Goal: Check status: Check status

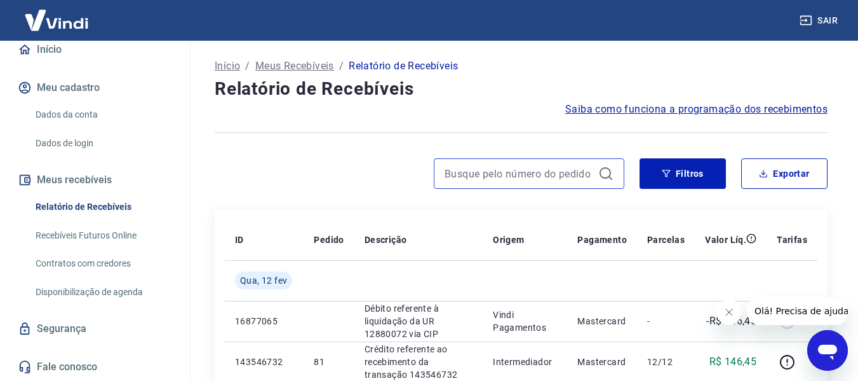
click at [531, 172] on input at bounding box center [519, 173] width 149 height 19
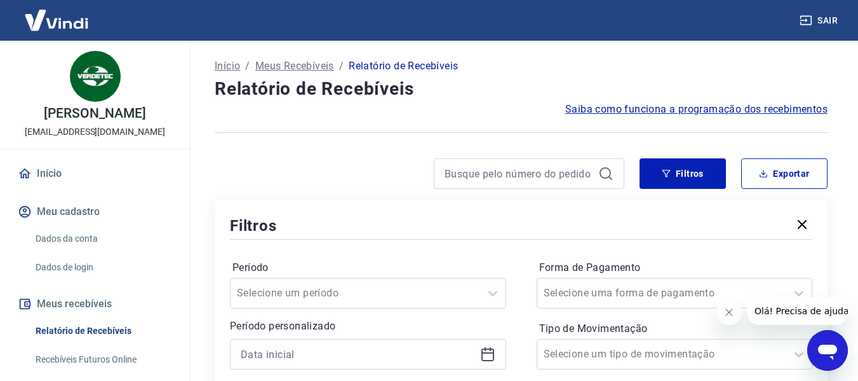
click at [798, 219] on icon "button" at bounding box center [802, 224] width 15 height 15
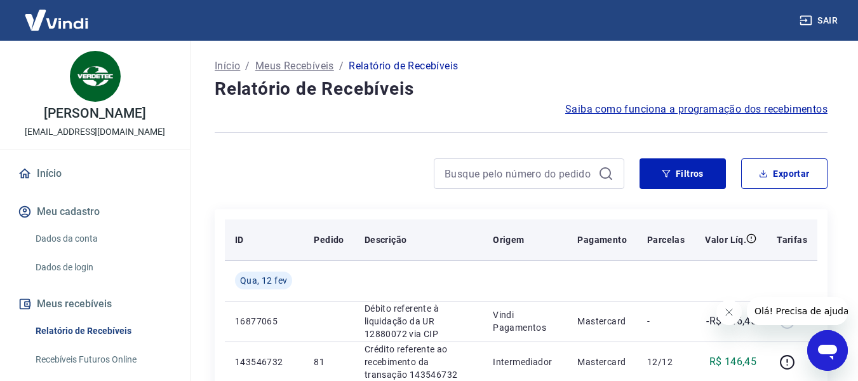
click at [801, 223] on th "Tarifas" at bounding box center [792, 239] width 51 height 41
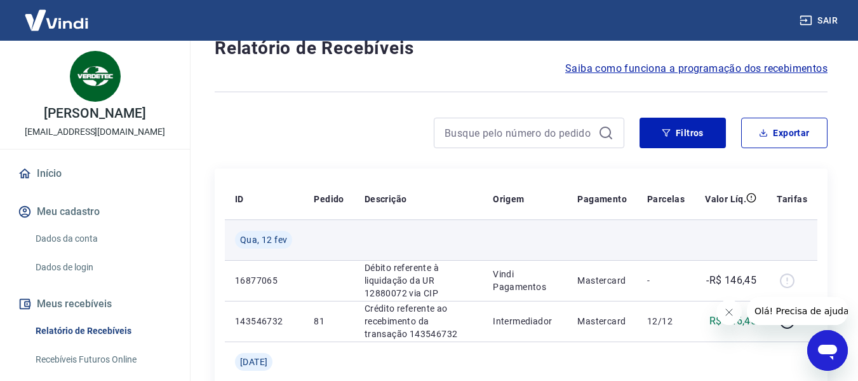
scroll to position [64, 0]
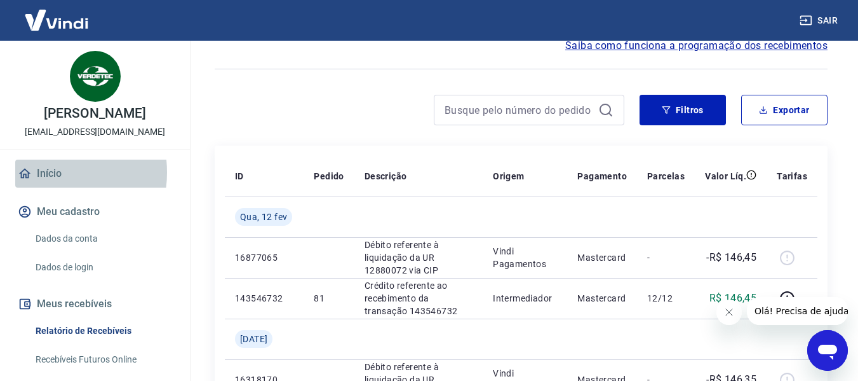
click at [46, 172] on link "Início" at bounding box center [94, 173] width 159 height 28
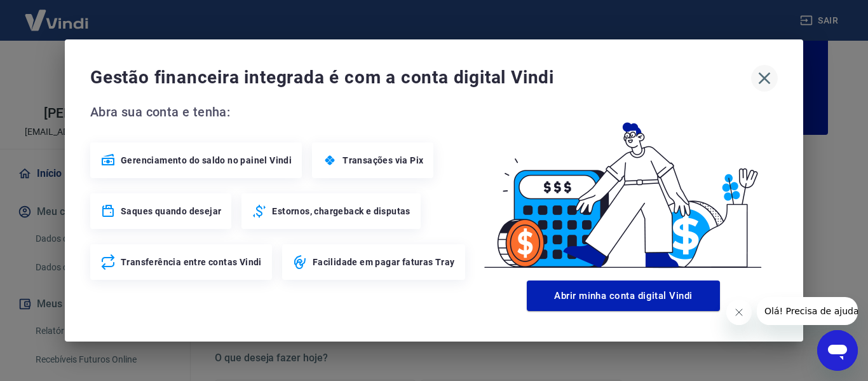
click at [767, 81] on icon "button" at bounding box center [765, 78] width 12 height 12
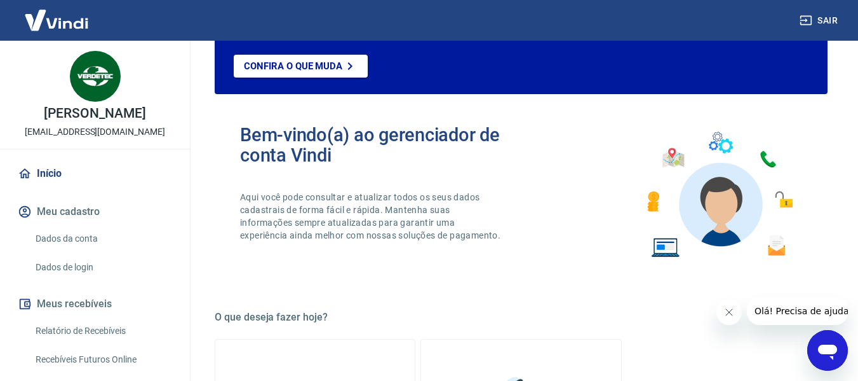
scroll to position [127, 0]
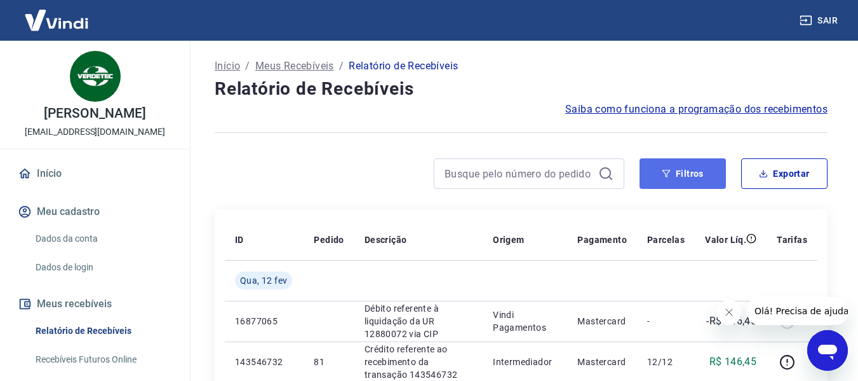
click at [679, 173] on button "Filtros" at bounding box center [683, 173] width 86 height 30
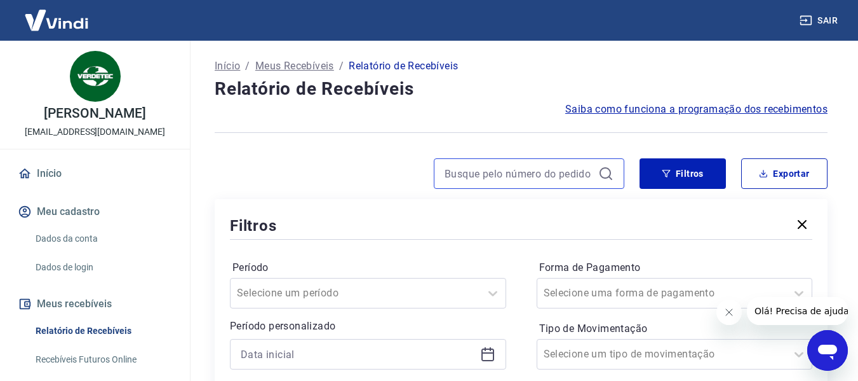
click at [520, 171] on input at bounding box center [519, 173] width 149 height 19
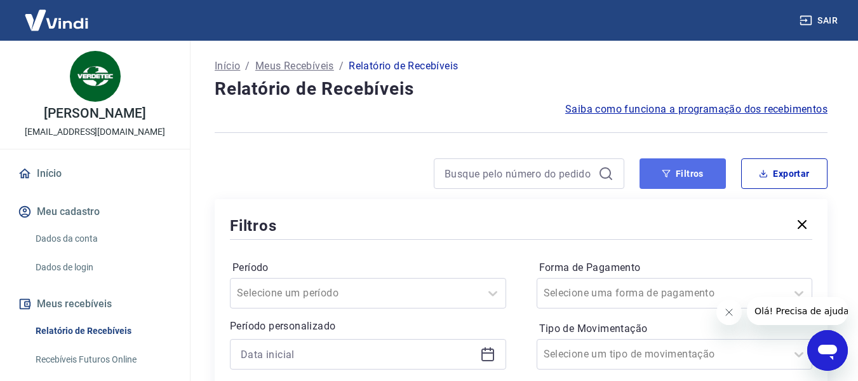
drag, startPoint x: 647, startPoint y: 173, endPoint x: 733, endPoint y: 201, distance: 89.8
click at [647, 173] on button "Filtros" at bounding box center [683, 173] width 86 height 30
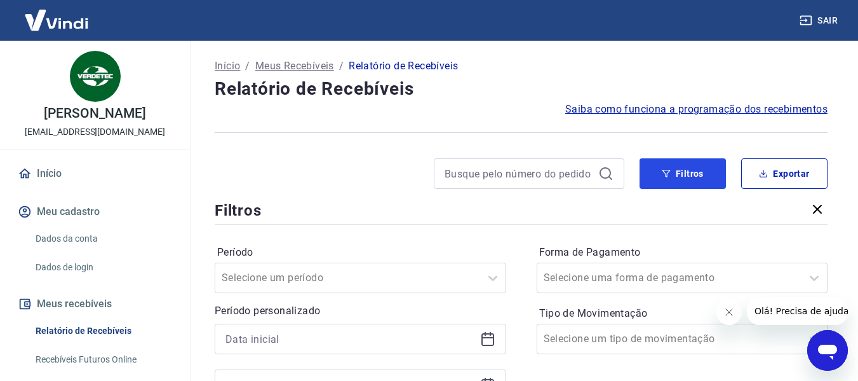
click at [693, 174] on button "Filtros" at bounding box center [683, 173] width 86 height 30
click at [692, 174] on button "Filtros" at bounding box center [683, 173] width 86 height 30
click at [691, 174] on button "Filtros" at bounding box center [683, 173] width 86 height 30
click at [680, 176] on button "Filtros" at bounding box center [683, 173] width 86 height 30
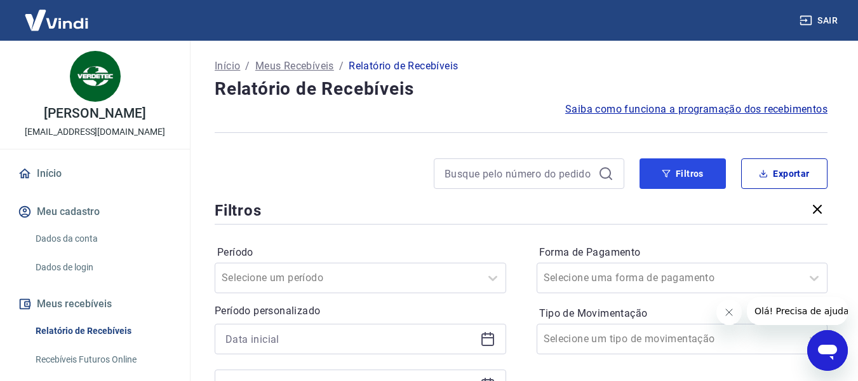
click at [692, 184] on button "Filtros" at bounding box center [683, 173] width 86 height 30
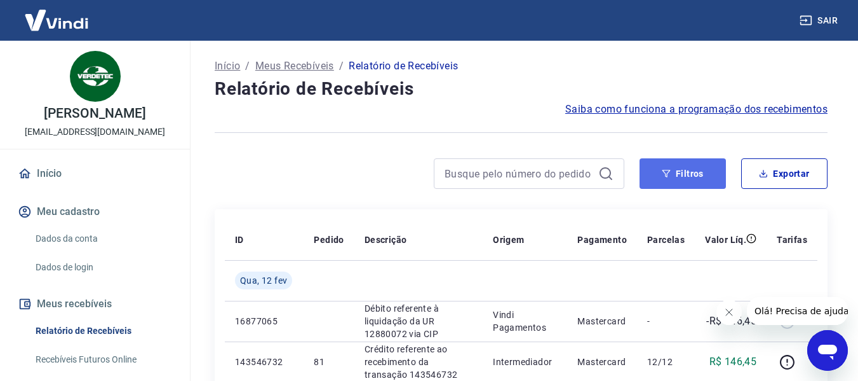
click at [668, 168] on button "Filtros" at bounding box center [683, 173] width 86 height 30
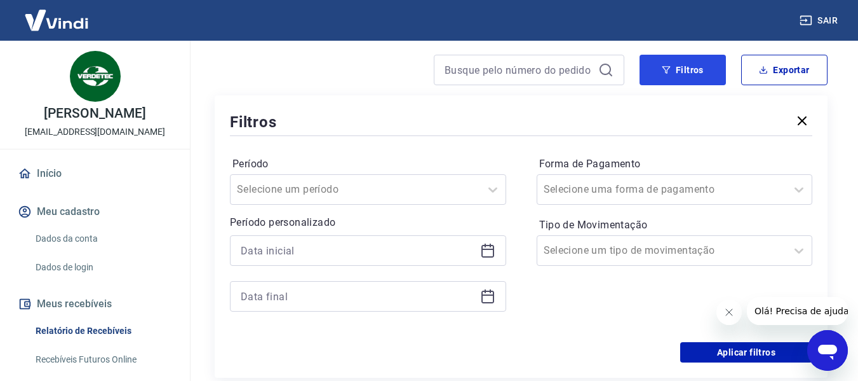
scroll to position [127, 0]
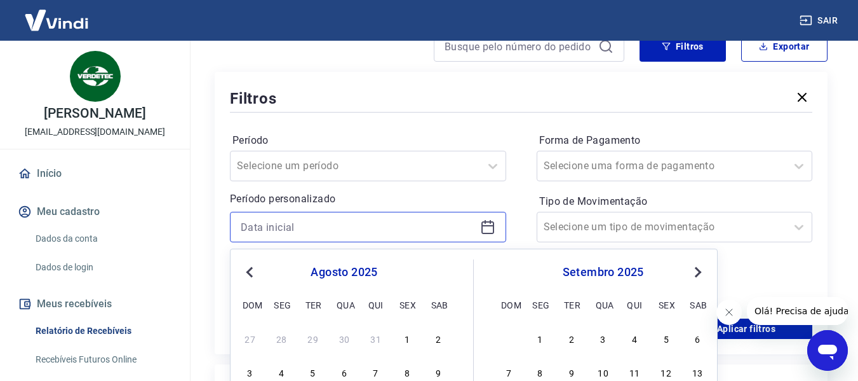
click at [384, 227] on input at bounding box center [358, 226] width 234 height 19
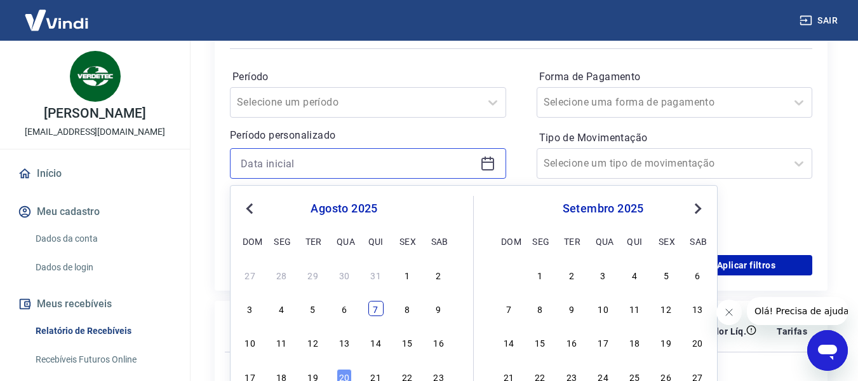
scroll to position [254, 0]
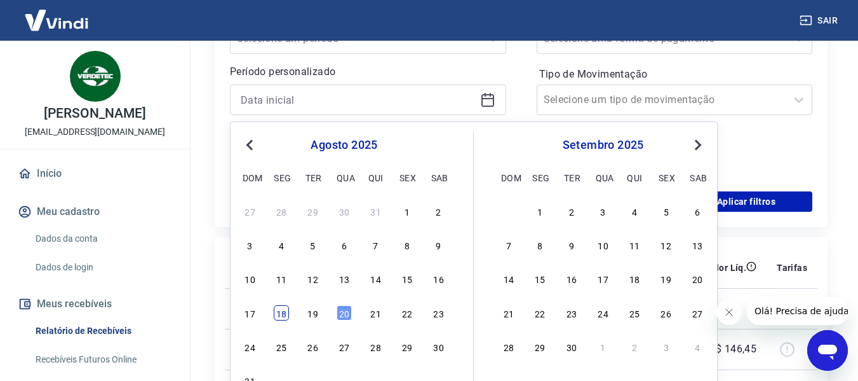
click at [283, 314] on div "18" at bounding box center [281, 312] width 15 height 15
type input "18/08/2025"
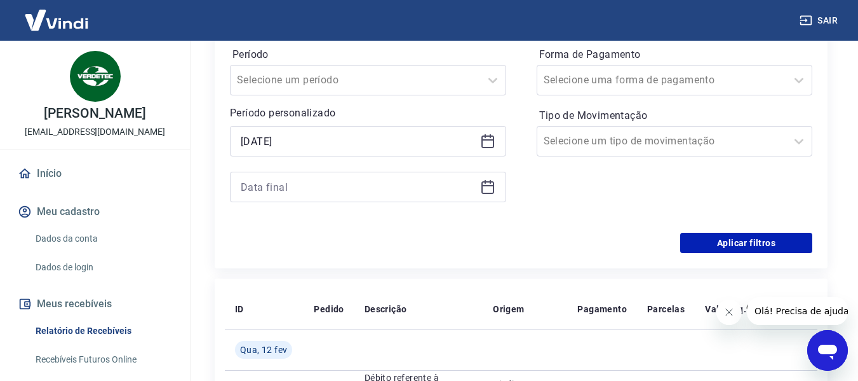
scroll to position [191, 0]
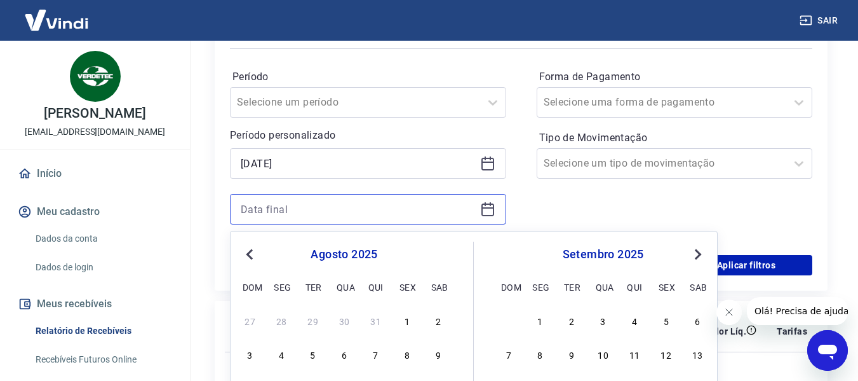
click at [317, 210] on input at bounding box center [358, 208] width 234 height 19
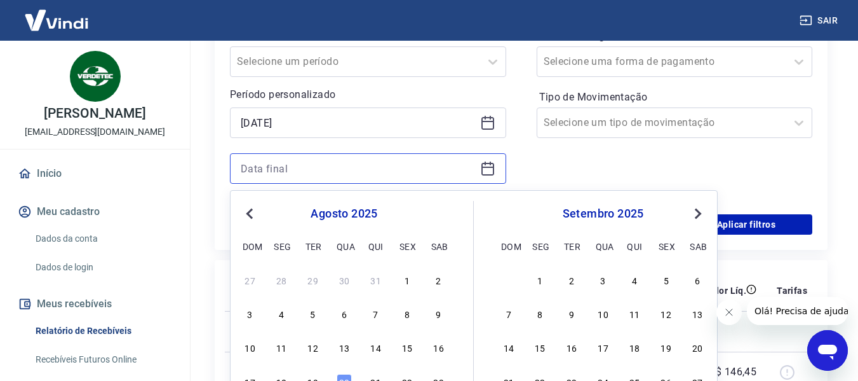
scroll to position [318, 0]
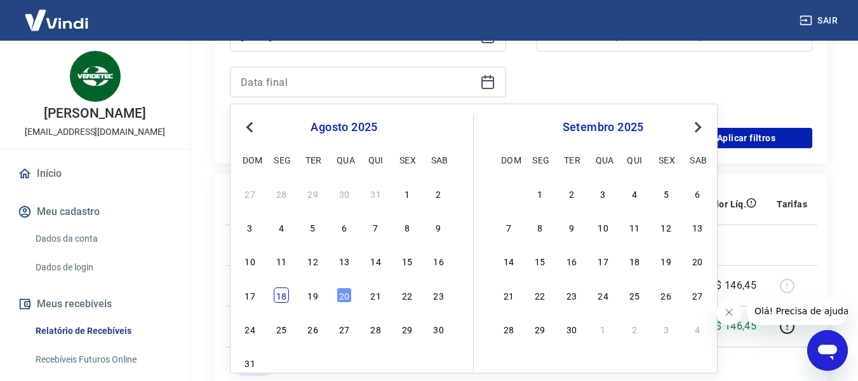
click at [285, 296] on div "18" at bounding box center [281, 294] width 15 height 15
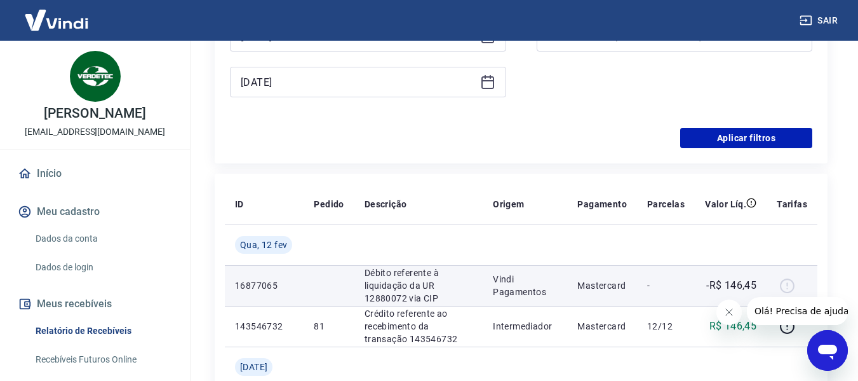
type input "18/08/2025"
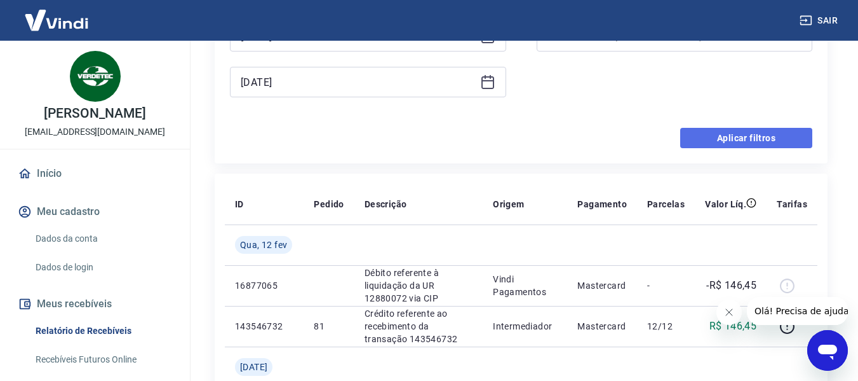
click at [710, 134] on button "Aplicar filtros" at bounding box center [746, 138] width 132 height 20
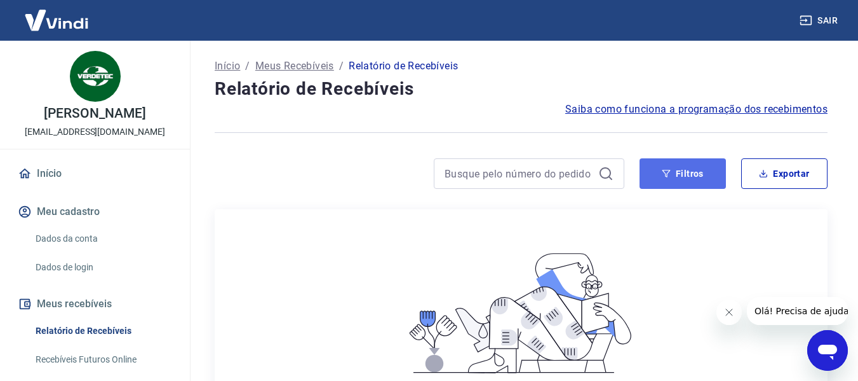
click at [665, 171] on icon "button" at bounding box center [666, 173] width 9 height 9
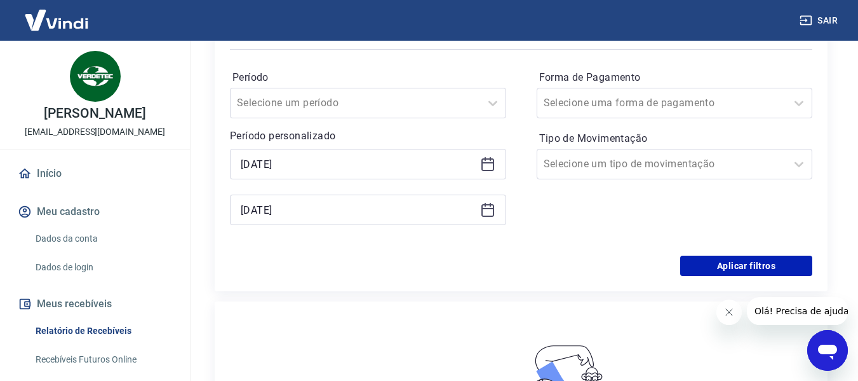
scroll to position [191, 0]
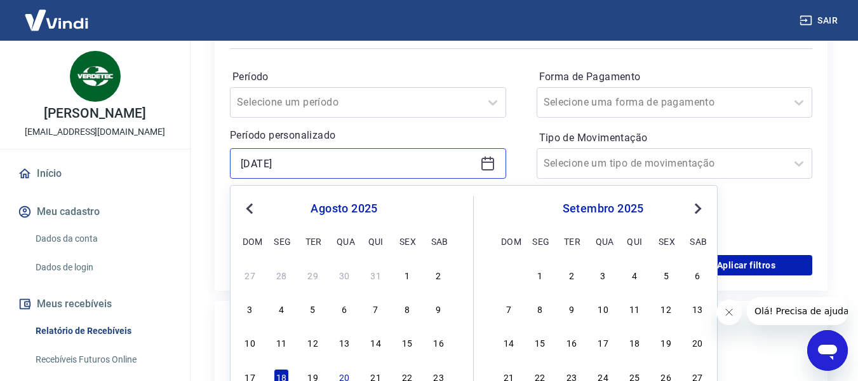
click at [327, 166] on input "18/08/2025" at bounding box center [358, 163] width 234 height 19
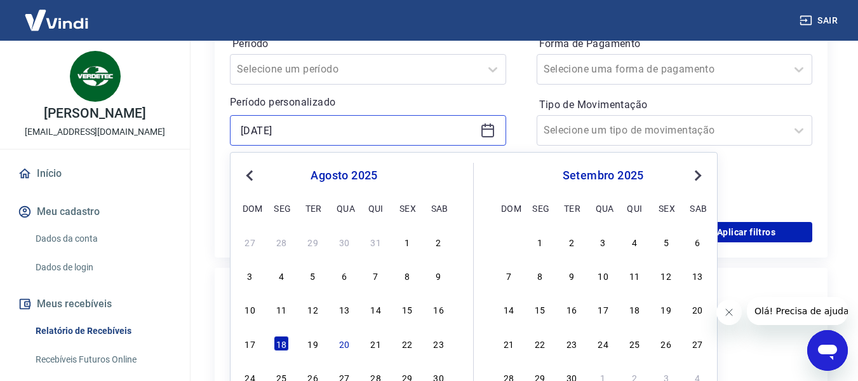
scroll to position [254, 0]
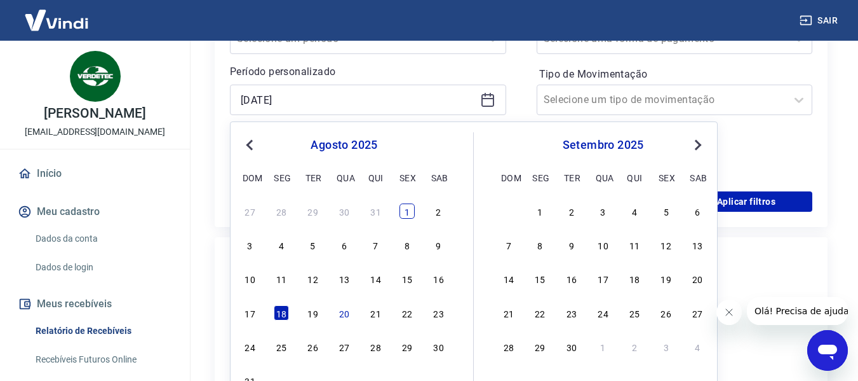
click at [409, 214] on div "1" at bounding box center [407, 210] width 15 height 15
type input "01/08/2025"
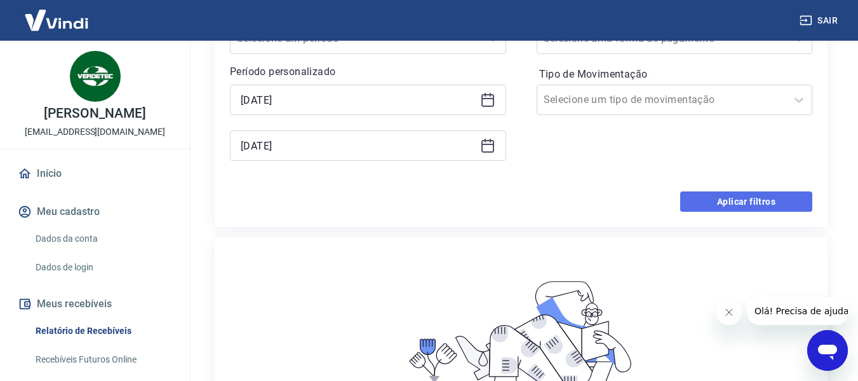
click at [700, 203] on button "Aplicar filtros" at bounding box center [746, 201] width 132 height 20
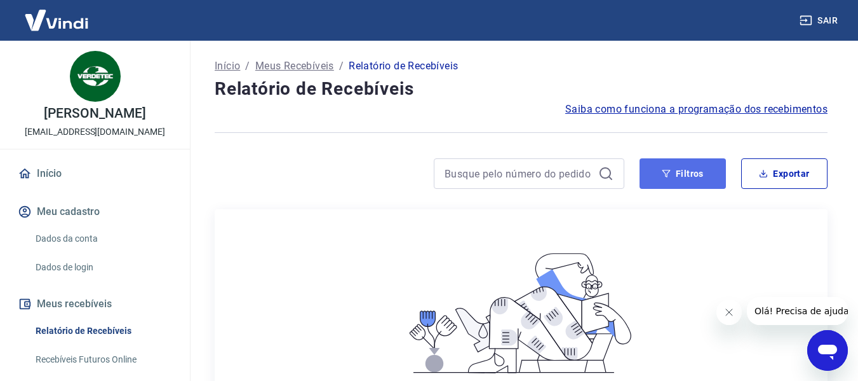
click at [687, 162] on button "Filtros" at bounding box center [683, 173] width 86 height 30
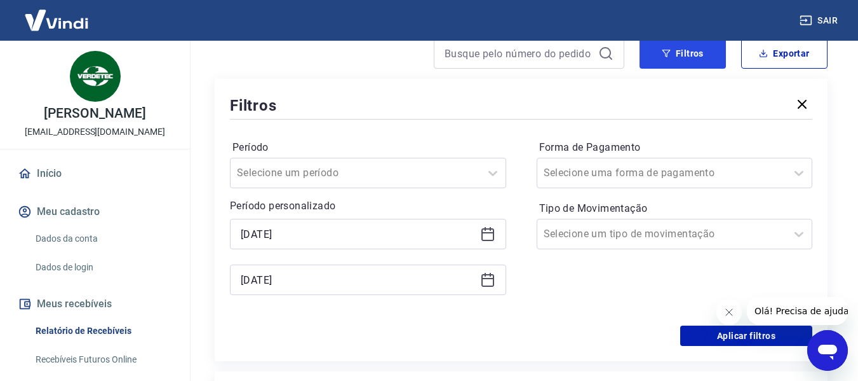
scroll to position [127, 0]
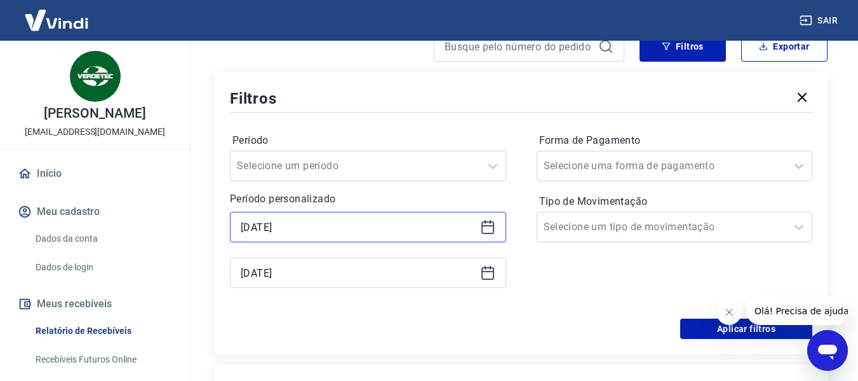
click at [352, 226] on input "01/08/2025" at bounding box center [358, 226] width 234 height 19
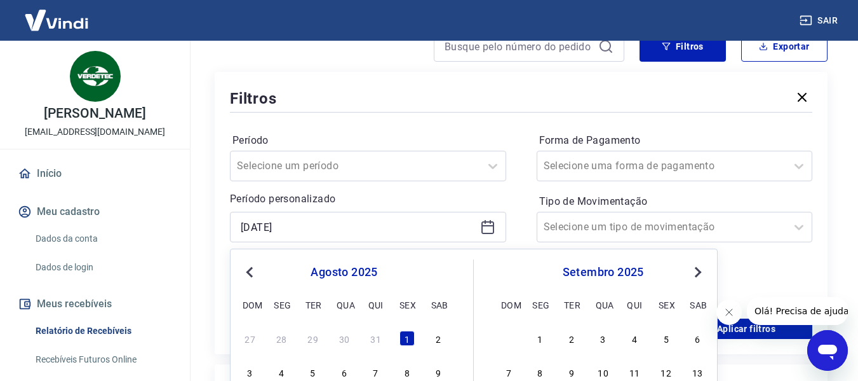
click at [251, 271] on span "Previous Month" at bounding box center [251, 271] width 0 height 15
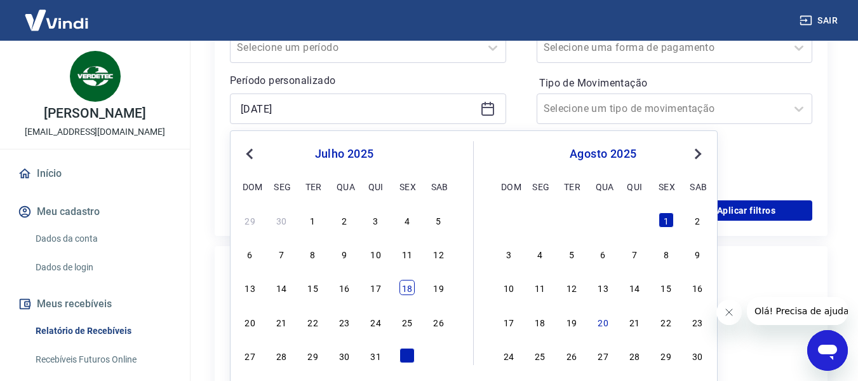
scroll to position [254, 0]
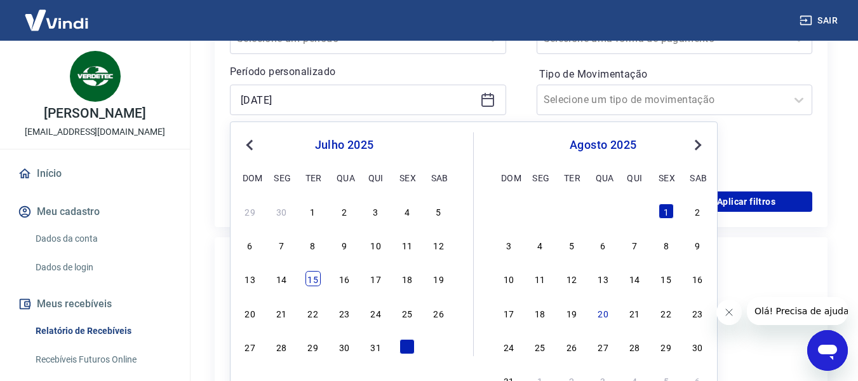
click at [315, 277] on div "15" at bounding box center [313, 278] width 15 height 15
type input "15/07/2025"
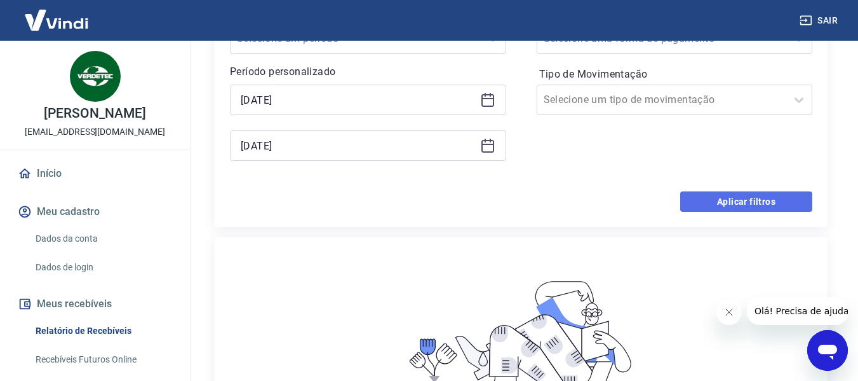
click at [738, 205] on button "Aplicar filtros" at bounding box center [746, 201] width 132 height 20
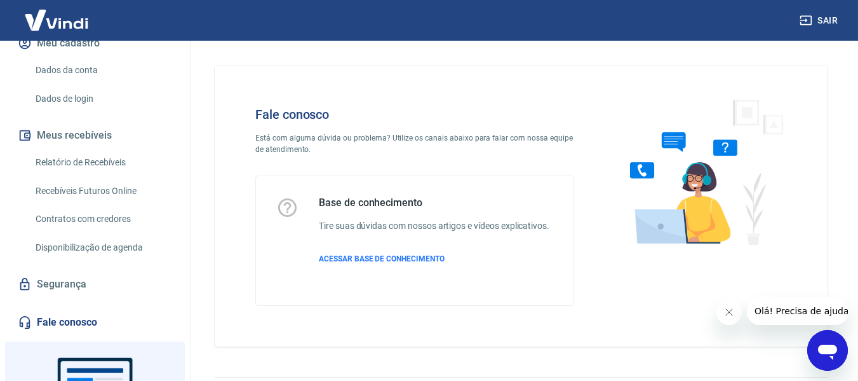
scroll to position [191, 0]
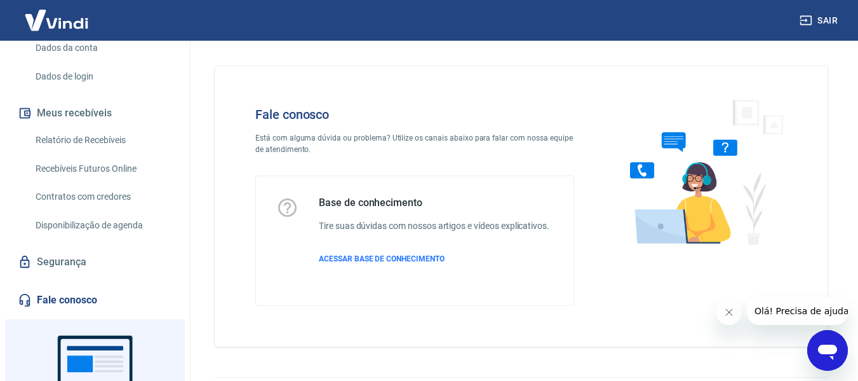
click at [114, 141] on link "Relatório de Recebíveis" at bounding box center [102, 140] width 144 height 26
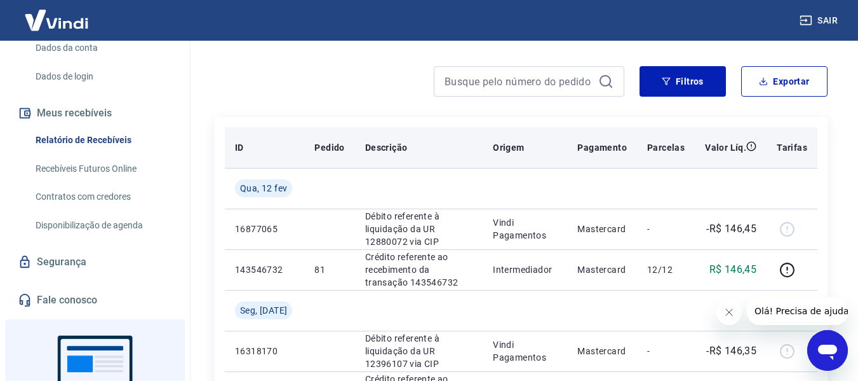
scroll to position [64, 0]
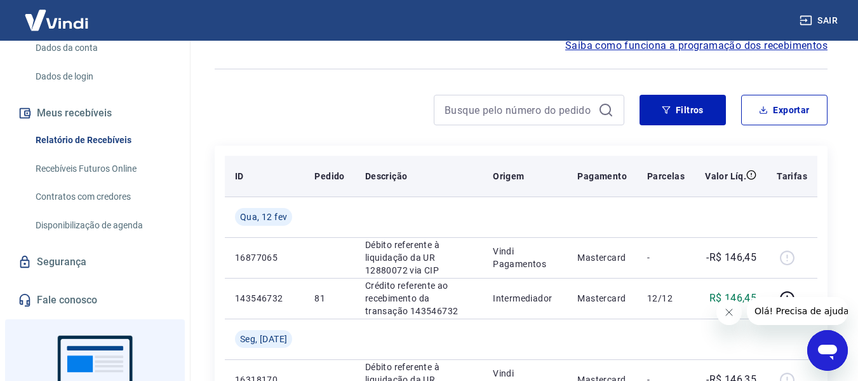
click at [236, 176] on p "ID" at bounding box center [239, 176] width 9 height 13
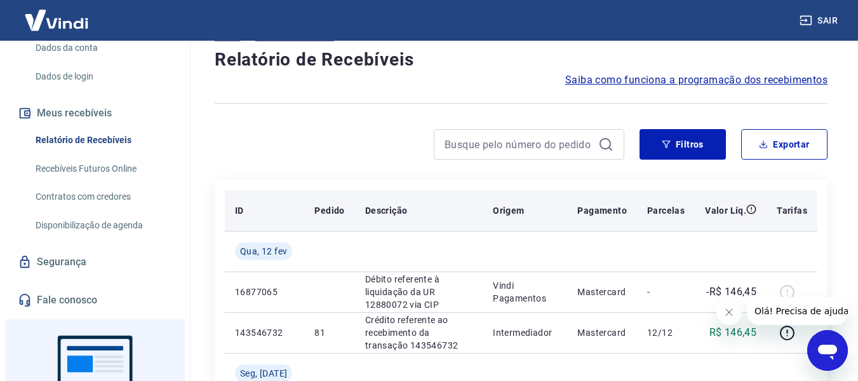
scroll to position [0, 0]
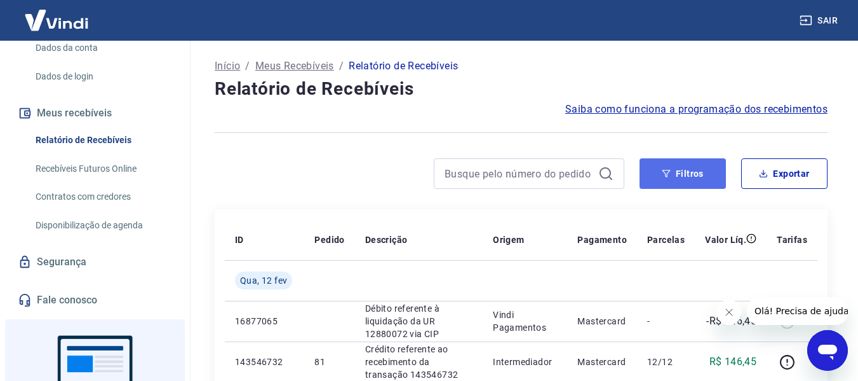
click at [707, 169] on button "Filtros" at bounding box center [683, 173] width 86 height 30
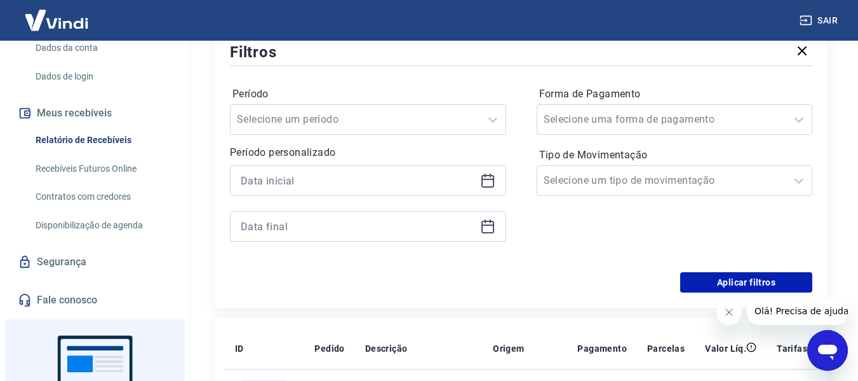
scroll to position [191, 0]
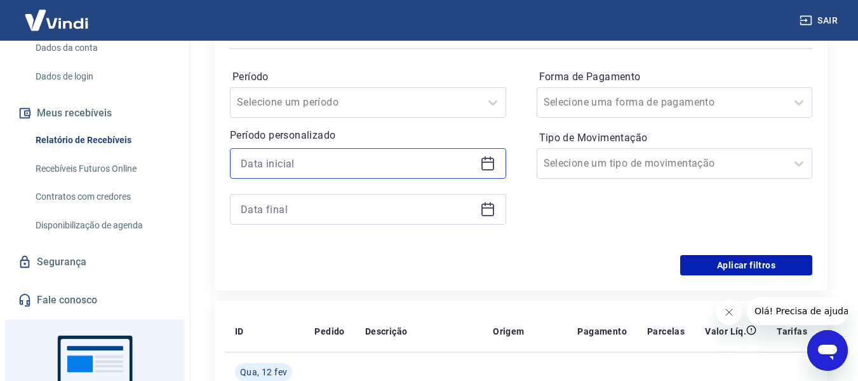
click at [354, 161] on input at bounding box center [358, 163] width 234 height 19
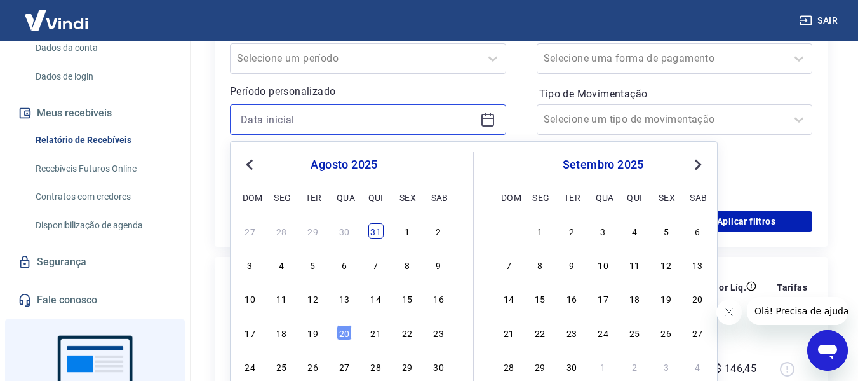
scroll to position [254, 0]
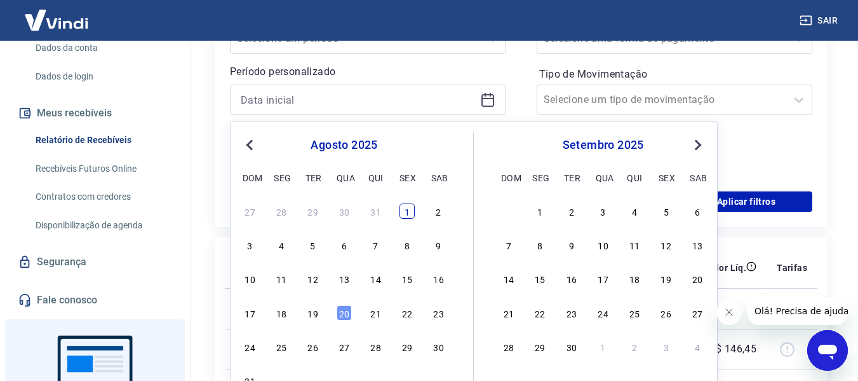
click at [408, 212] on div "1" at bounding box center [407, 210] width 15 height 15
type input "01/08/2025"
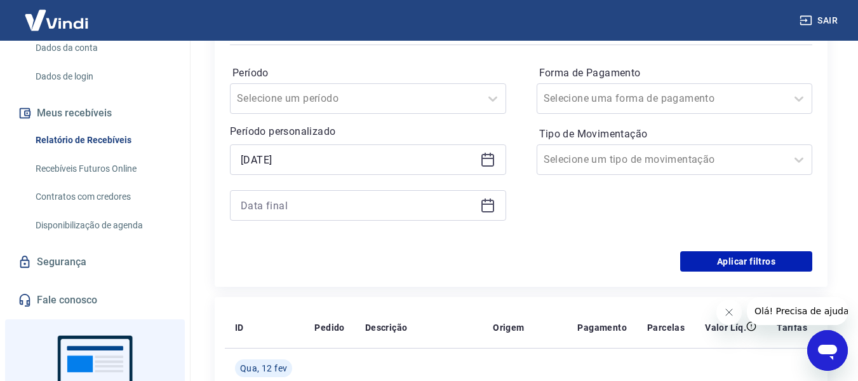
scroll to position [191, 0]
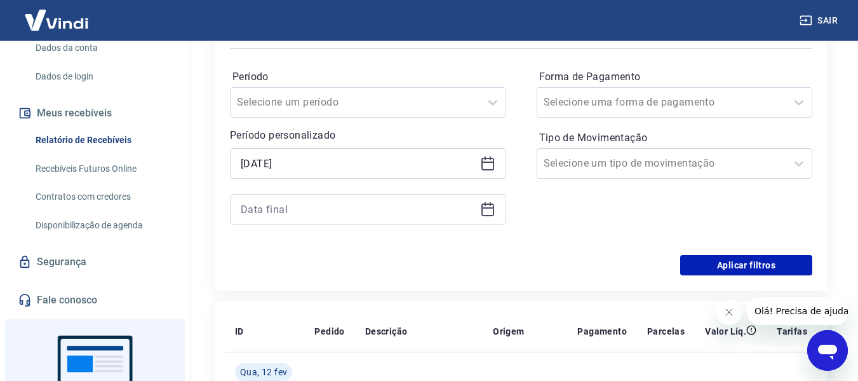
click at [806, 20] on icon "button" at bounding box center [806, 20] width 13 height 13
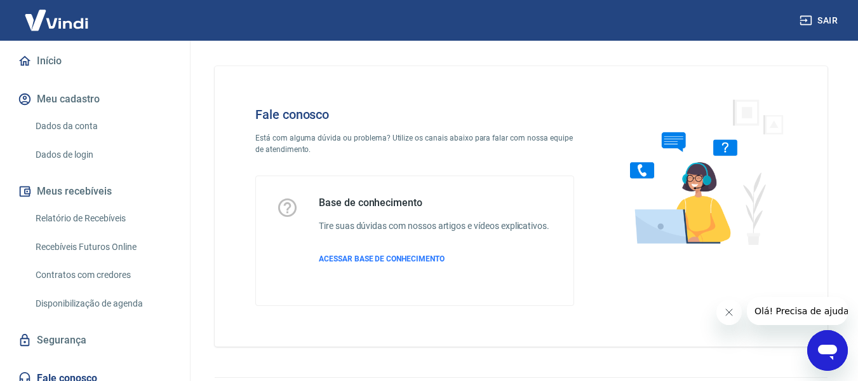
scroll to position [127, 0]
click at [114, 216] on link "Relatório de Recebíveis" at bounding box center [102, 217] width 144 height 26
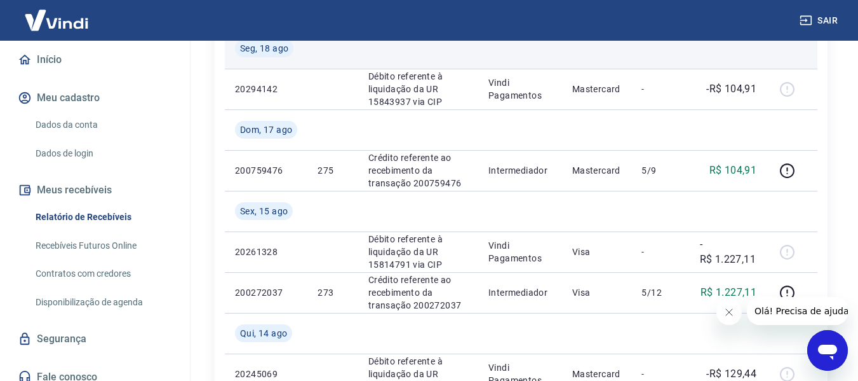
scroll to position [254, 0]
